Goal: Complete application form: Complete application form

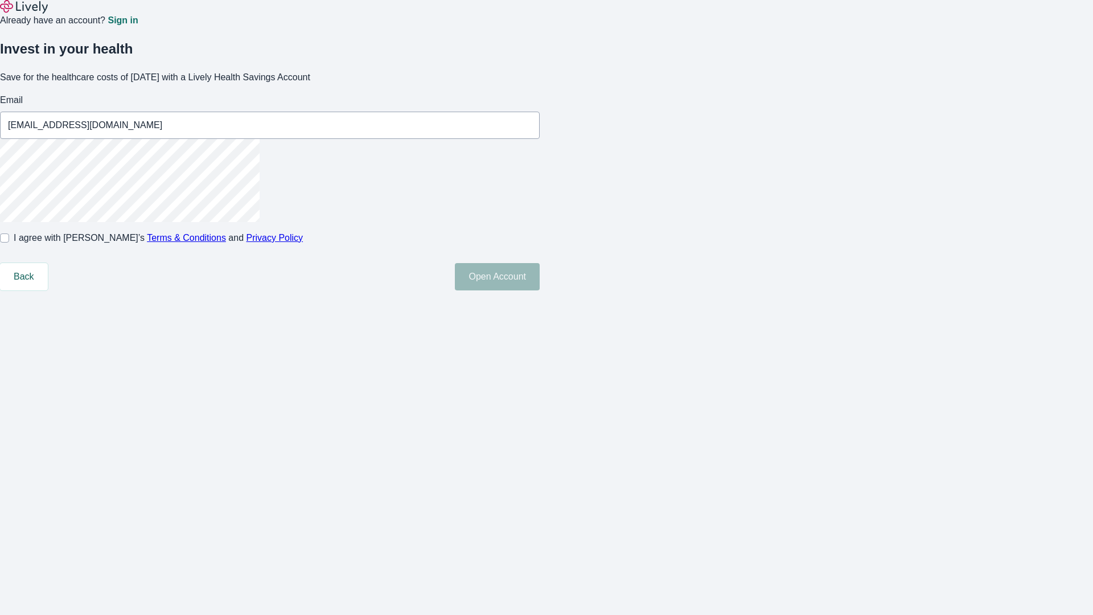
click at [9, 243] on input "I agree with Lively’s Terms & Conditions and Privacy Policy" at bounding box center [4, 237] width 9 height 9
checkbox input "true"
click at [540, 290] on button "Open Account" at bounding box center [497, 276] width 85 height 27
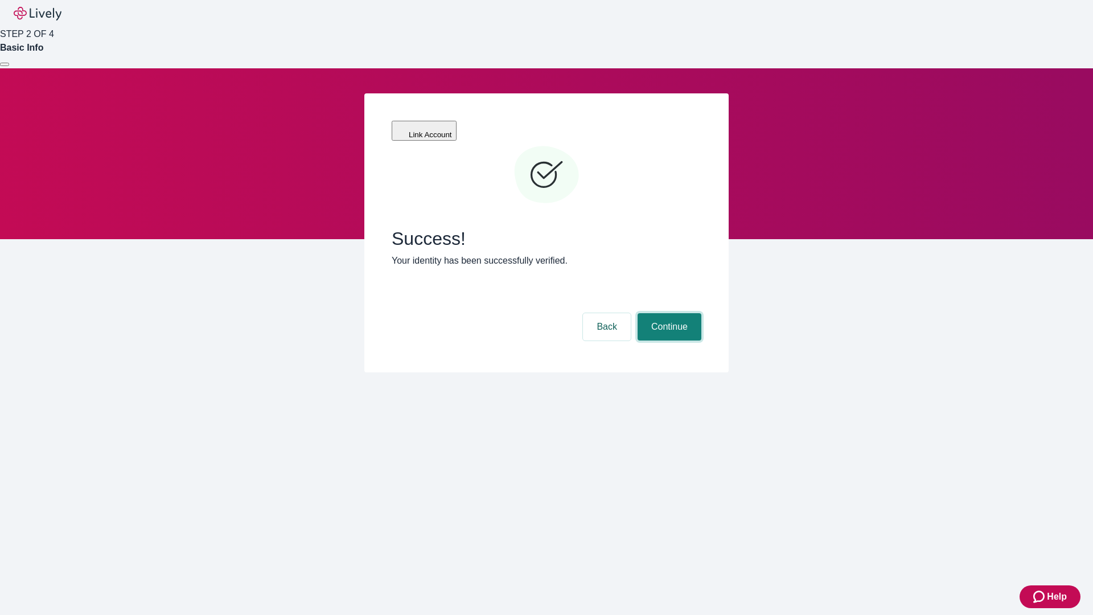
click at [668, 313] on button "Continue" at bounding box center [670, 326] width 64 height 27
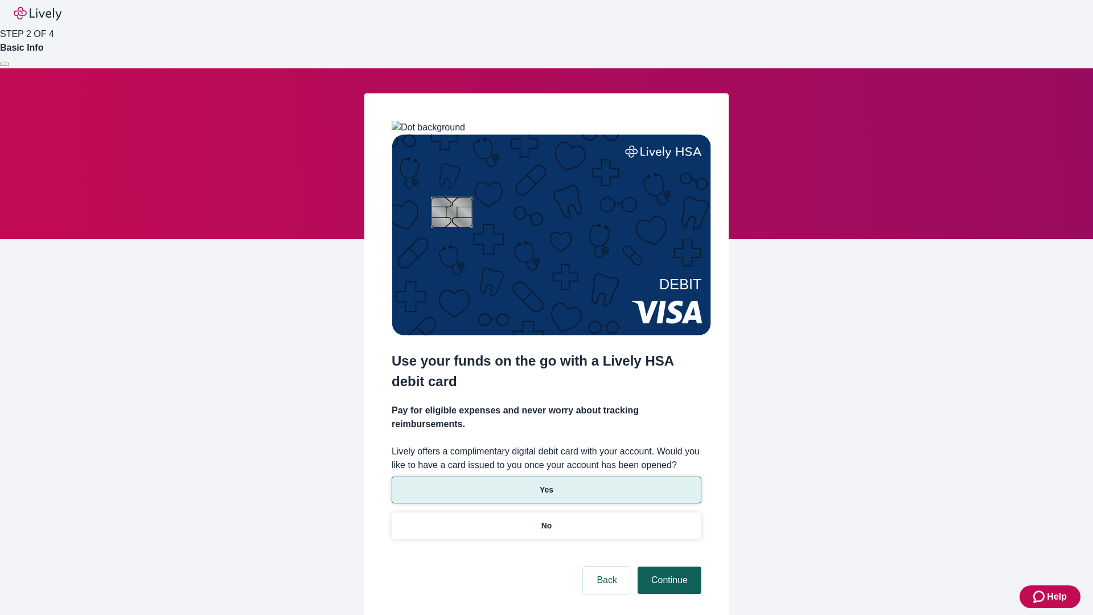
click at [546, 484] on p "Yes" at bounding box center [547, 490] width 14 height 12
click at [668, 567] on button "Continue" at bounding box center [670, 580] width 64 height 27
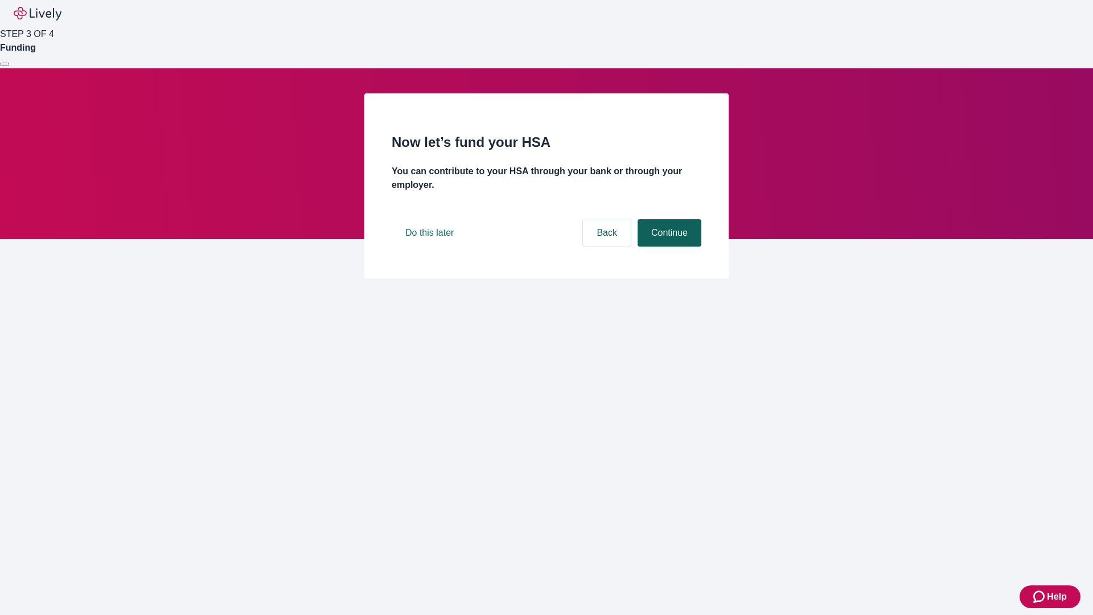
click at [668, 247] on button "Continue" at bounding box center [670, 232] width 64 height 27
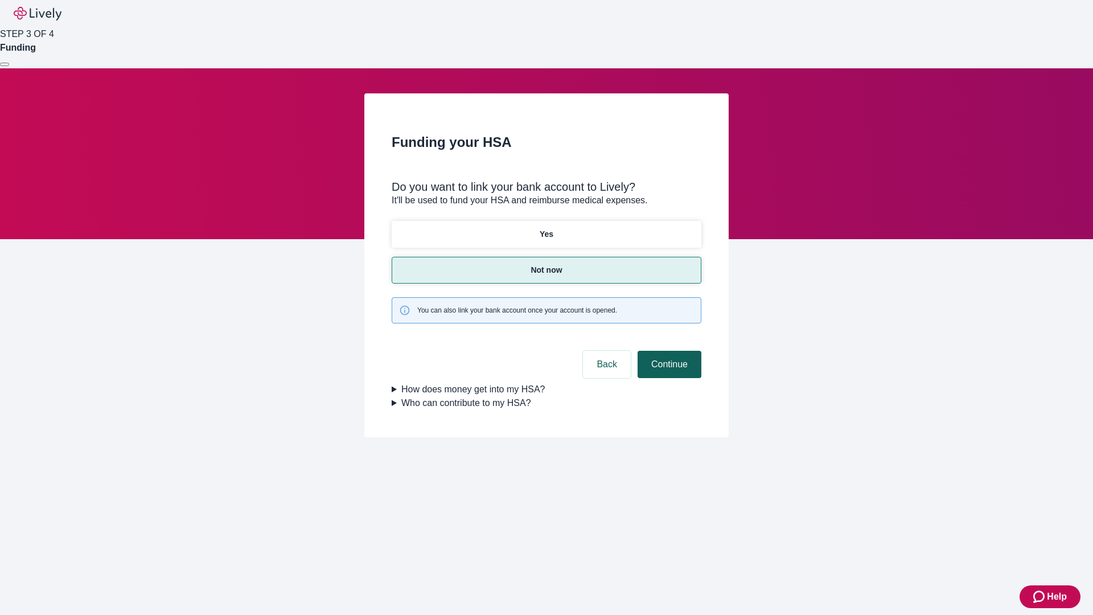
click at [668, 351] on button "Continue" at bounding box center [670, 364] width 64 height 27
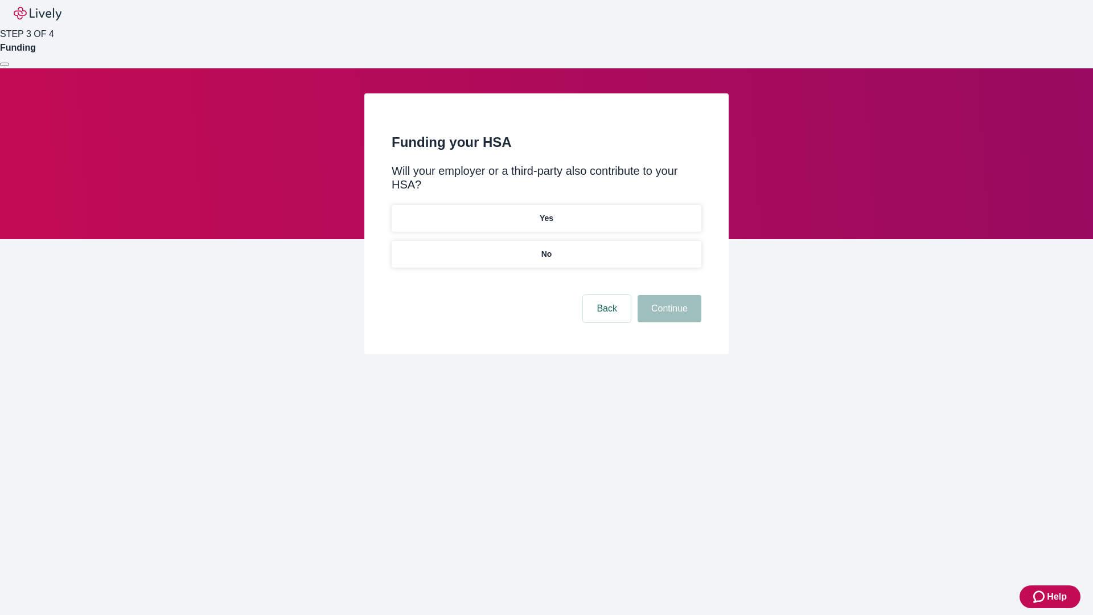
click at [546, 248] on p "No" at bounding box center [547, 254] width 11 height 12
click at [668, 295] on button "Continue" at bounding box center [670, 308] width 64 height 27
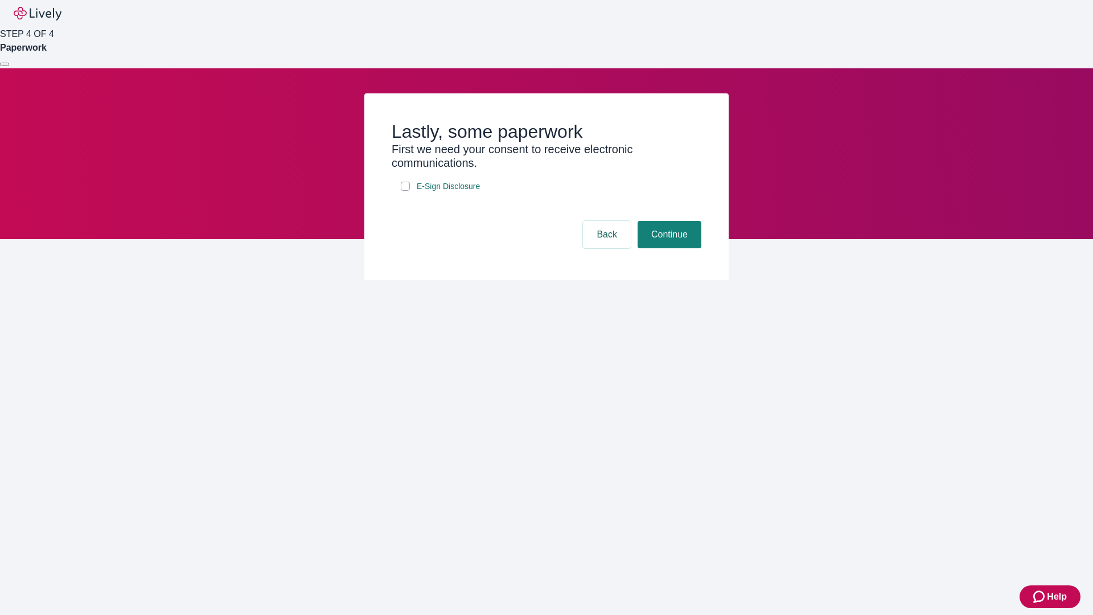
click at [405, 191] on input "E-Sign Disclosure" at bounding box center [405, 186] width 9 height 9
checkbox input "true"
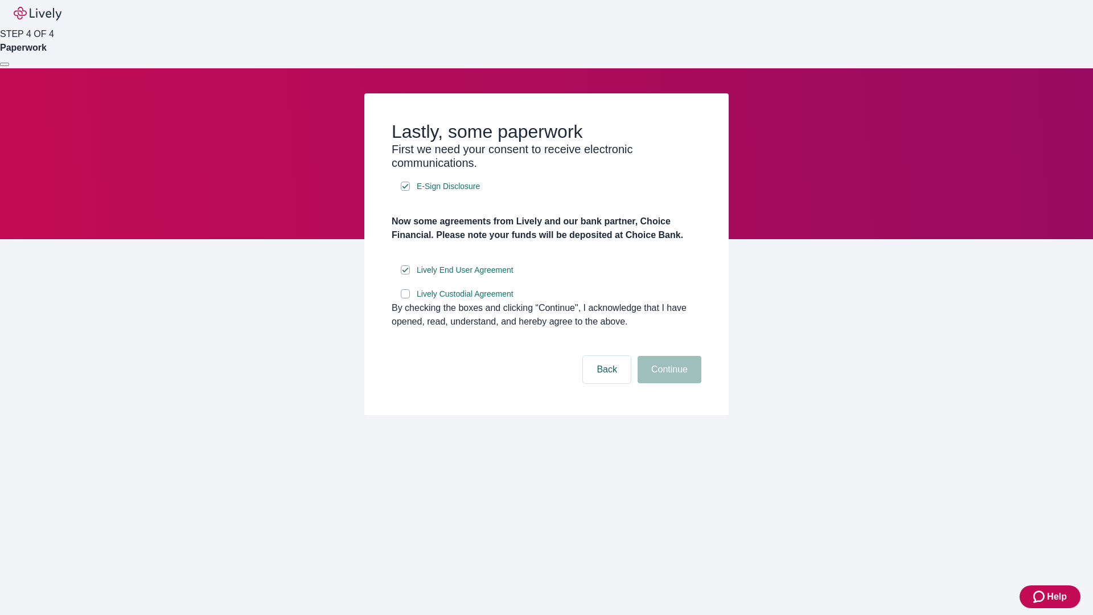
click at [405, 298] on input "Lively Custodial Agreement" at bounding box center [405, 293] width 9 height 9
checkbox input "true"
click at [668, 383] on button "Continue" at bounding box center [670, 369] width 64 height 27
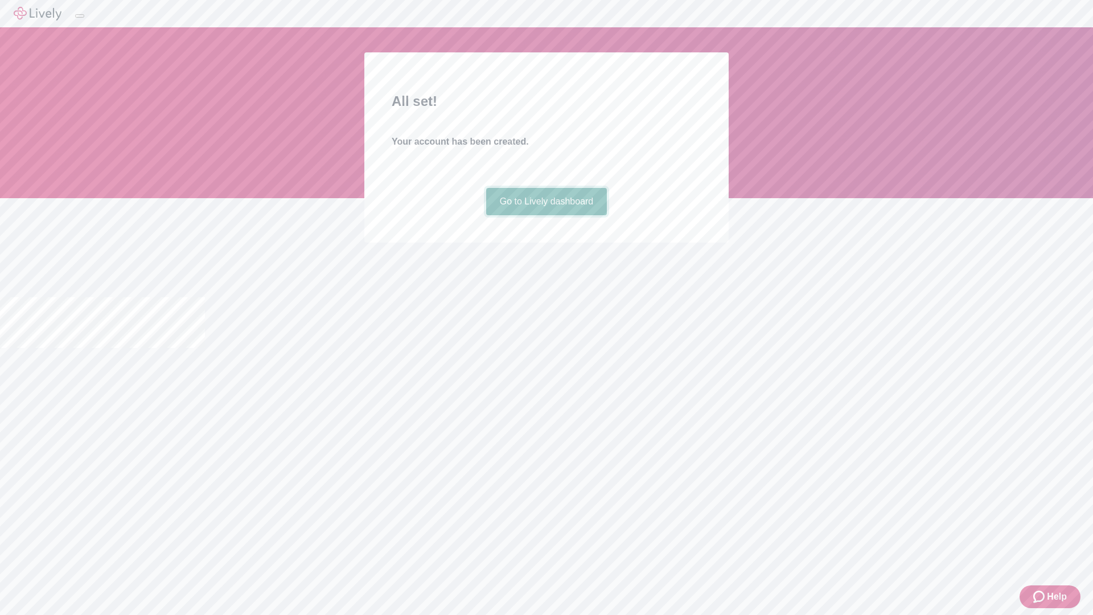
click at [546, 215] on link "Go to Lively dashboard" at bounding box center [546, 201] width 121 height 27
